Goal: Information Seeking & Learning: Learn about a topic

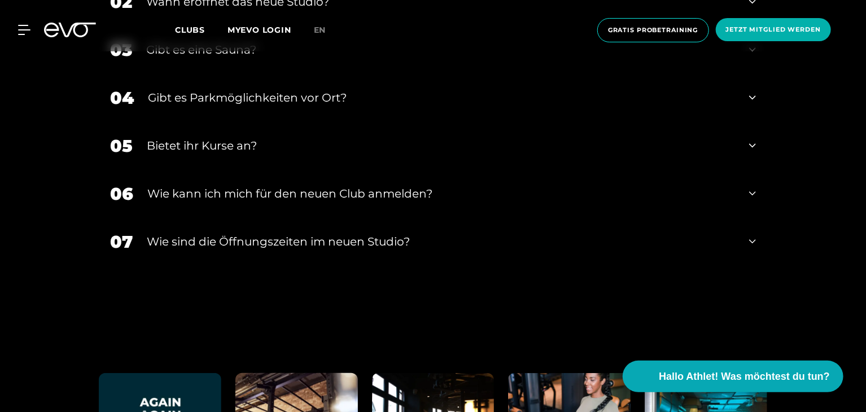
scroll to position [2373, 0]
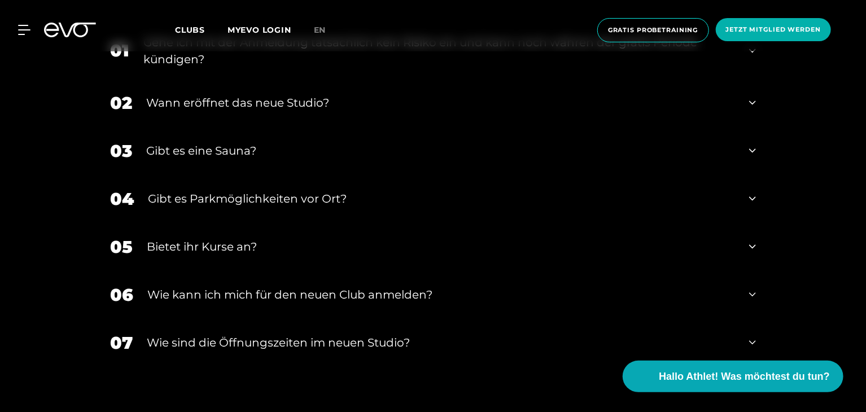
click at [419, 334] on div "​Wie sind die Öffnungszeiten im neuen Studio?" at bounding box center [441, 342] width 589 height 17
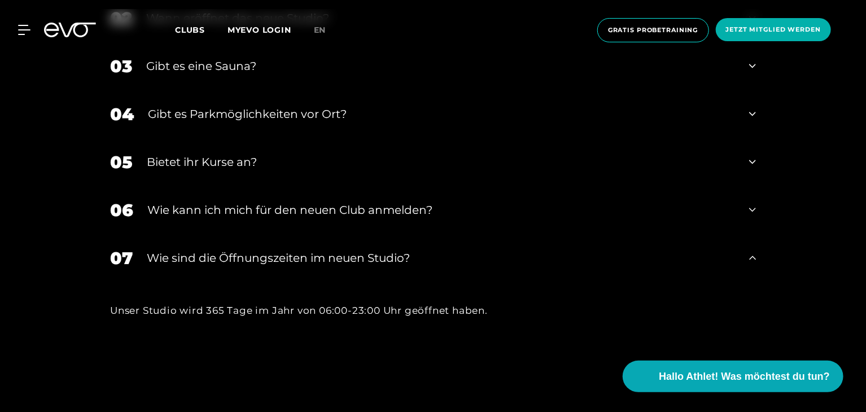
scroll to position [2458, 0]
click at [372, 201] on div "Wie kann ich mich für den neuen Club anmelden?" at bounding box center [441, 209] width 588 height 17
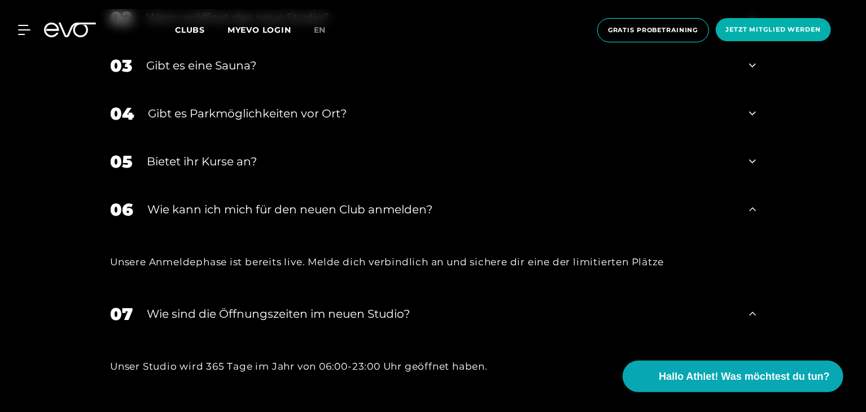
click at [355, 306] on div "​Wie sind die Öffnungszeiten im neuen Studio?" at bounding box center [441, 314] width 589 height 17
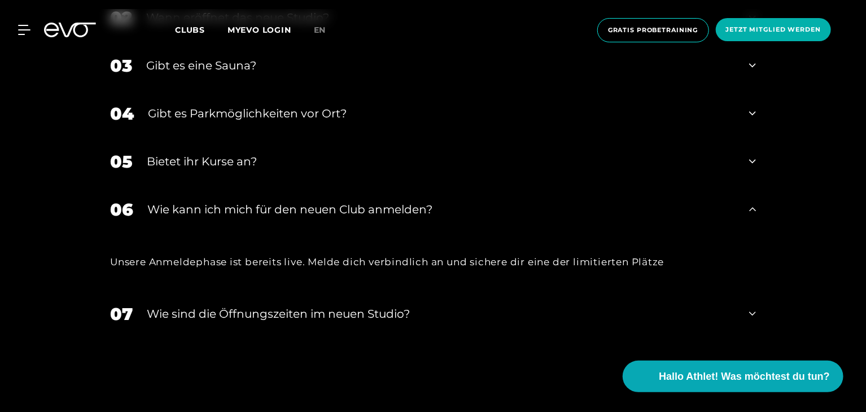
click at [324, 201] on div "Wie kann ich mich für den neuen Club anmelden?" at bounding box center [441, 209] width 588 height 17
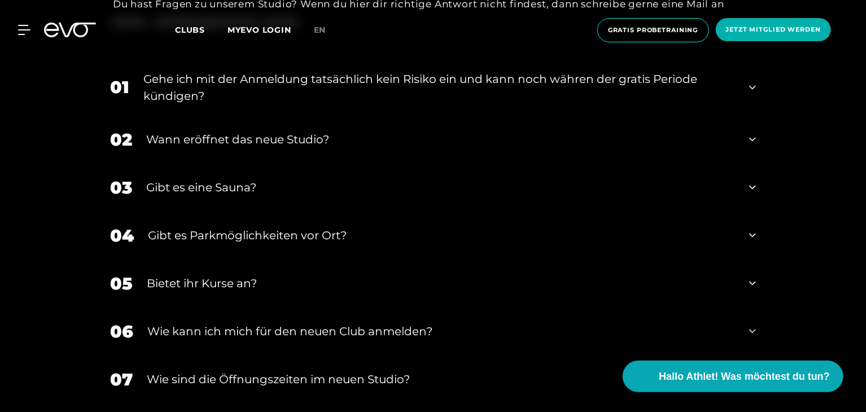
scroll to position [2336, 0]
click at [293, 228] on div "Gibt es Parkmöglichkeiten vor Ort?" at bounding box center [441, 236] width 587 height 17
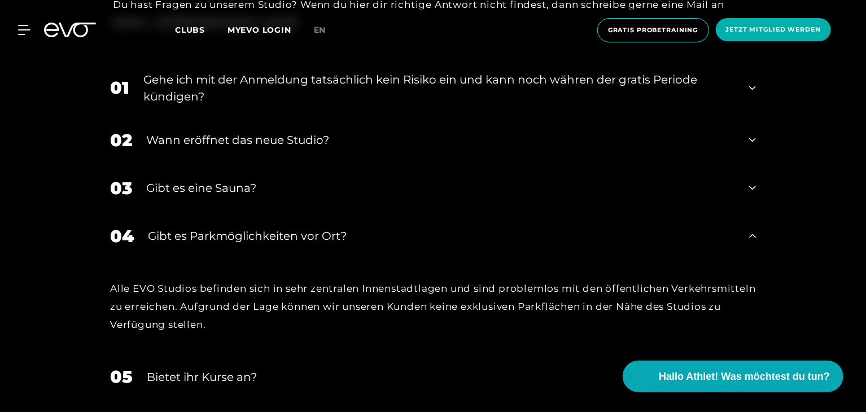
click at [293, 228] on div "Gibt es Parkmöglichkeiten vor Ort?" at bounding box center [441, 236] width 587 height 17
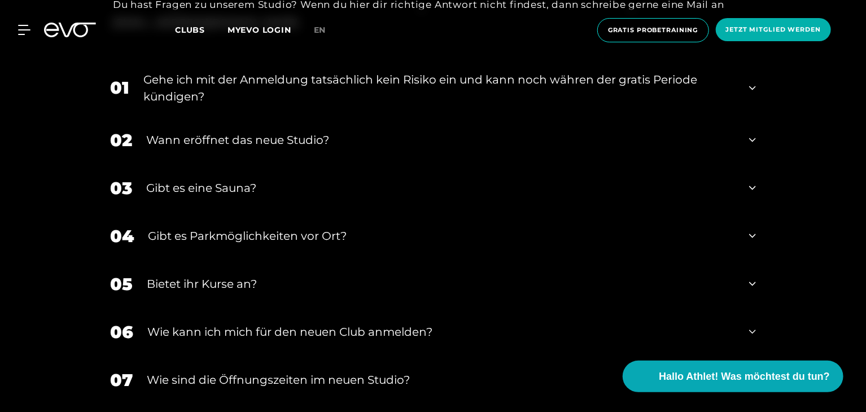
scroll to position [2198, 0]
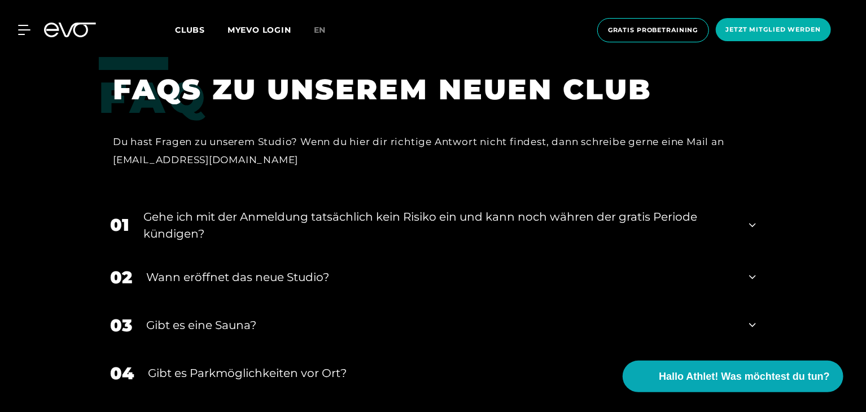
click at [276, 365] on div "Gibt es Parkmöglichkeiten vor Ort?" at bounding box center [441, 373] width 587 height 17
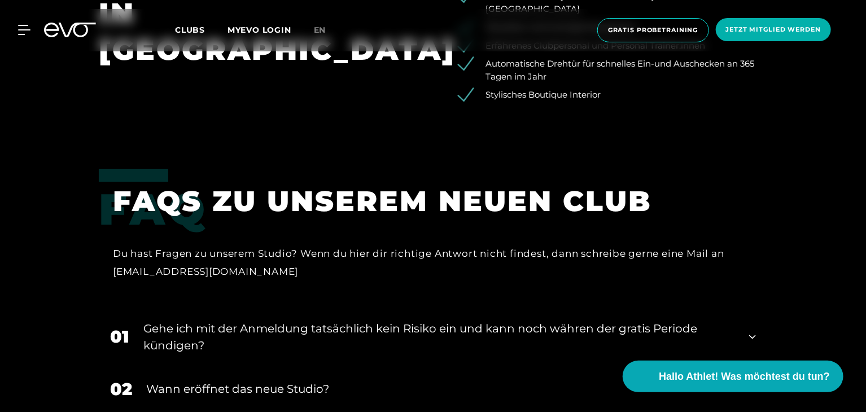
scroll to position [2073, 0]
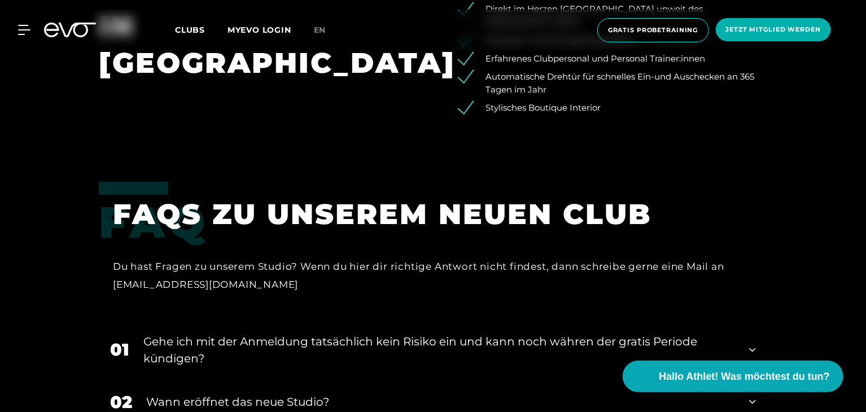
click at [262, 378] on div "02 Wann eröffnet das neue Studio?" at bounding box center [433, 402] width 669 height 48
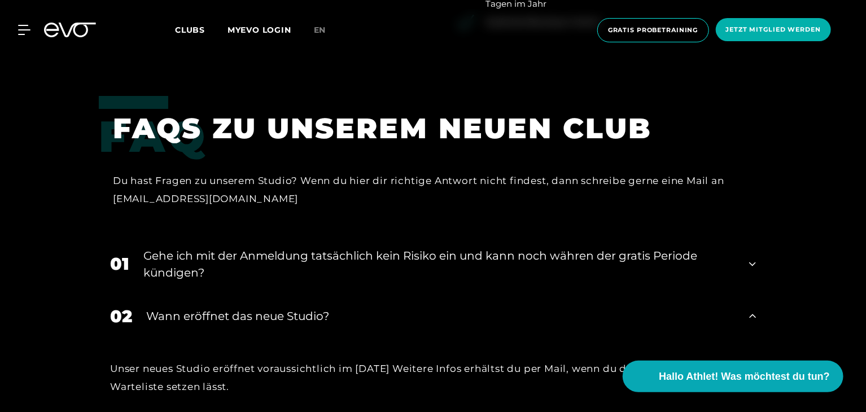
scroll to position [2161, 0]
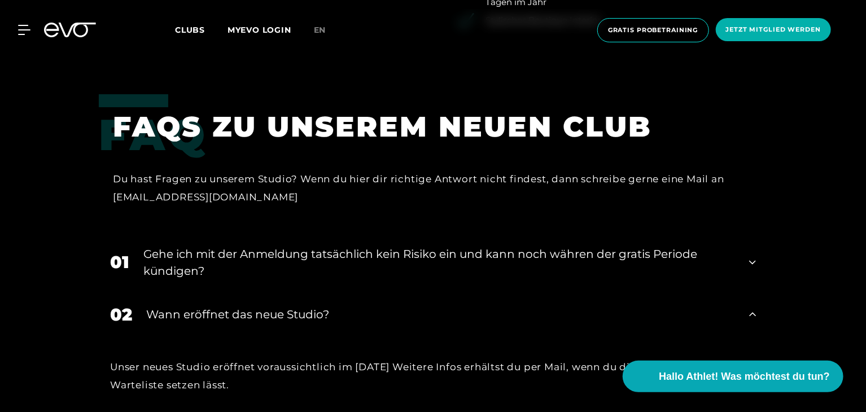
click at [309, 358] on div "Unser neues Studio eröffnet voraussichtlich im November 25. Weitere Infos erhäl…" at bounding box center [433, 376] width 646 height 37
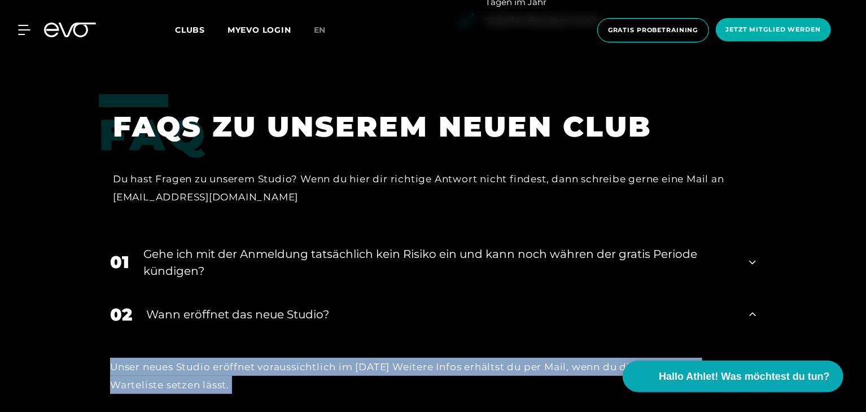
click at [309, 358] on div "Unser neues Studio eröffnet voraussichtlich im November 25. Weitere Infos erhäl…" at bounding box center [433, 376] width 646 height 37
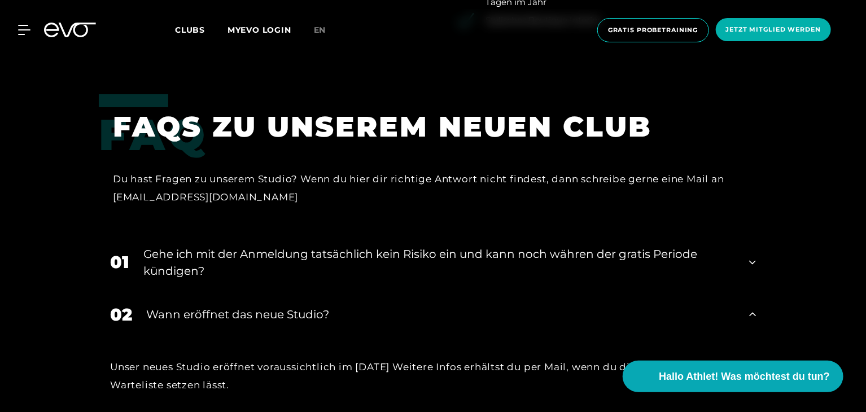
click at [263, 246] on div "Gehe ich mit der Anmeldung tatsächlich kein Risiko ein und kann noch währen der…" at bounding box center [439, 263] width 592 height 34
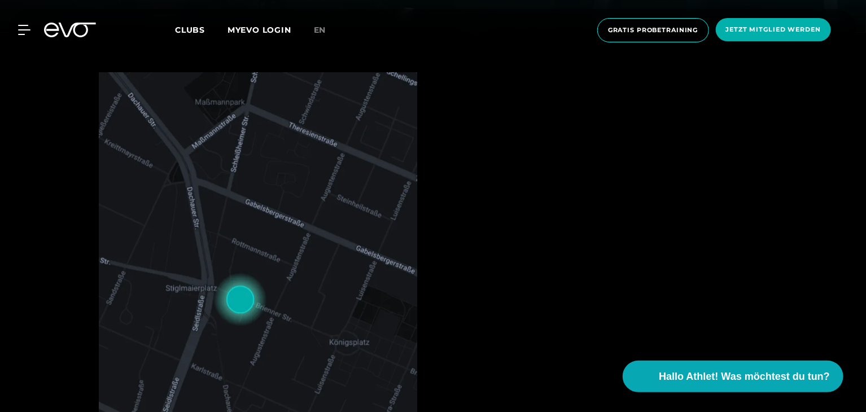
scroll to position [379, 0]
click at [258, 27] on link "MYEVO LOGIN" at bounding box center [260, 30] width 64 height 10
